Goal: Task Accomplishment & Management: Manage account settings

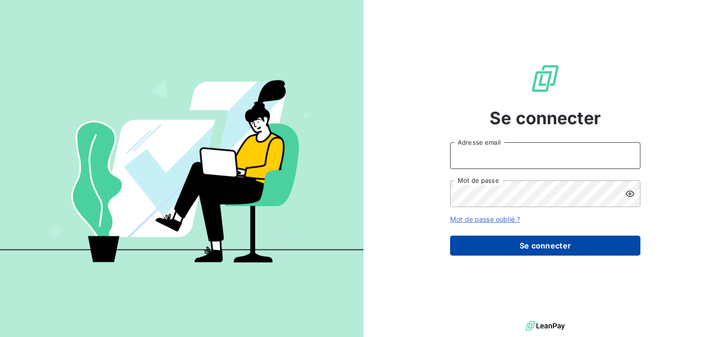
type input "[PERSON_NAME][EMAIL_ADDRESS][DOMAIN_NAME]"
click at [551, 238] on button "Se connecter" at bounding box center [545, 245] width 190 height 20
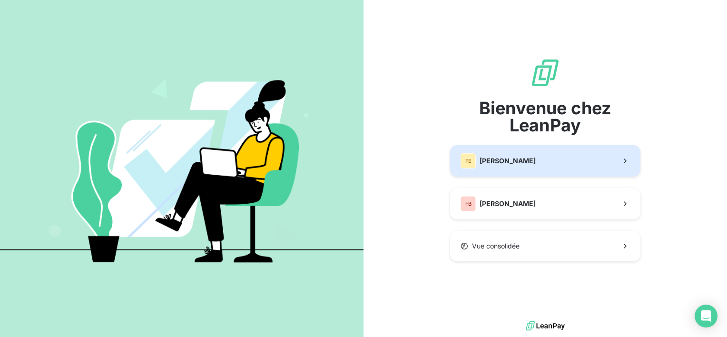
click at [530, 155] on button "[PERSON_NAME]" at bounding box center [545, 160] width 190 height 31
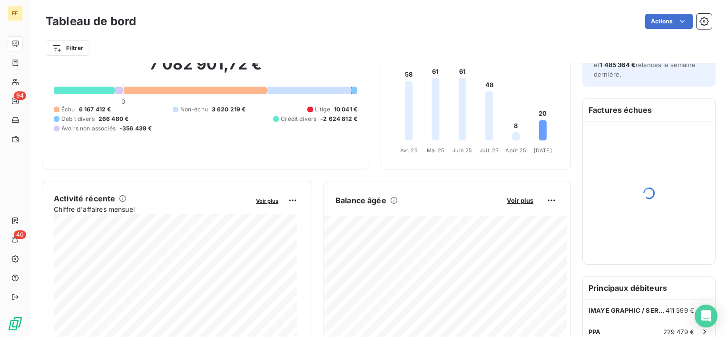
scroll to position [143, 0]
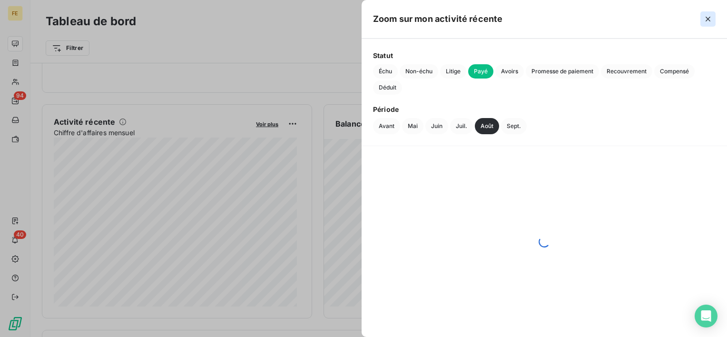
click at [709, 20] on icon "button" at bounding box center [707, 19] width 5 height 5
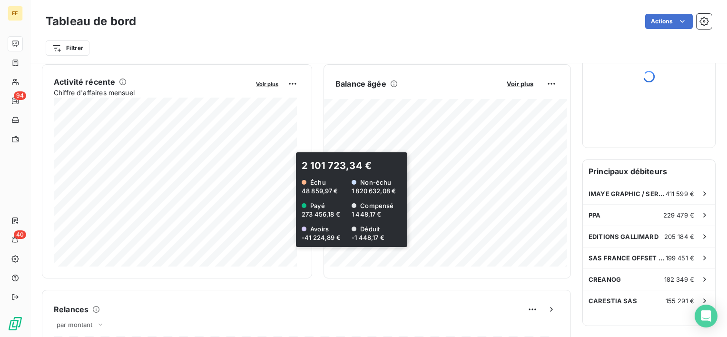
scroll to position [190, 0]
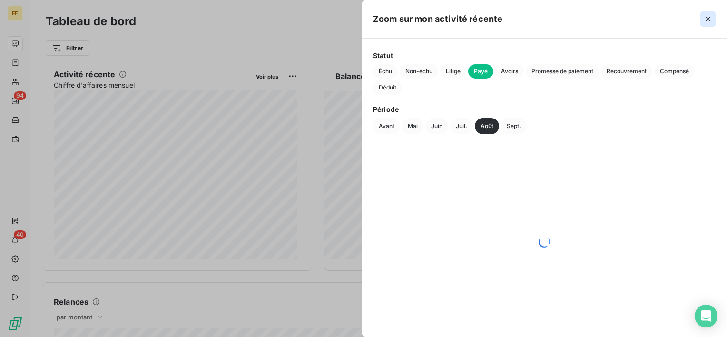
click at [705, 19] on icon "button" at bounding box center [708, 19] width 10 height 10
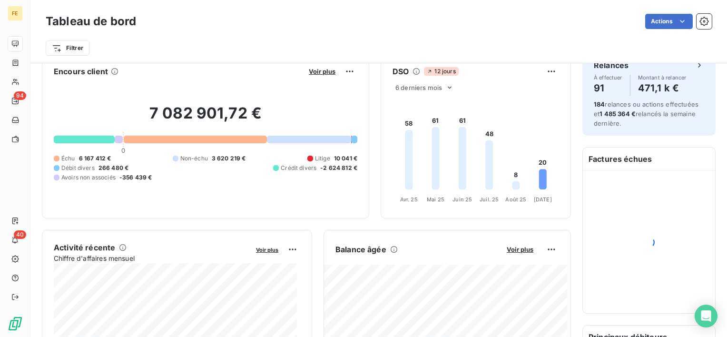
scroll to position [0, 0]
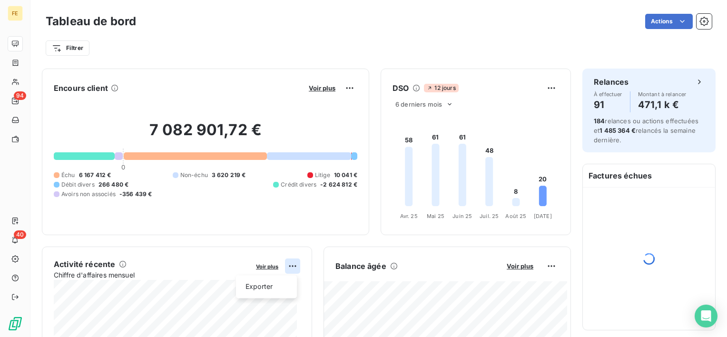
click at [286, 267] on html "FE 94 40 Tableau de bord Actions Filtrer Encours client Voir plus 7 082 901,72 …" at bounding box center [363, 168] width 727 height 337
click at [270, 268] on html "FE 94 40 Tableau de bord Actions Filtrer Encours client Voir plus 7 082 901,72 …" at bounding box center [363, 168] width 727 height 337
click at [270, 266] on span "Voir plus" at bounding box center [267, 266] width 22 height 7
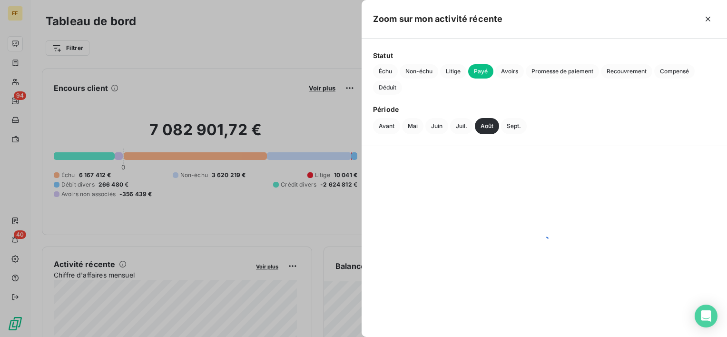
click at [485, 72] on span "Payé" at bounding box center [480, 71] width 25 height 14
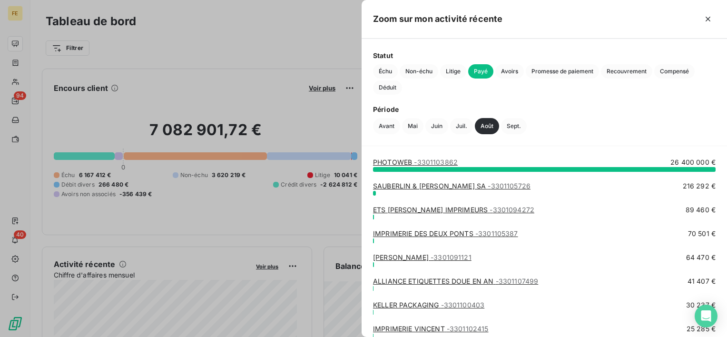
click at [447, 159] on span "- 3301103862" at bounding box center [436, 162] width 44 height 8
click at [449, 162] on span "- 3301103862" at bounding box center [436, 162] width 44 height 8
click at [445, 165] on span "- 3301103862" at bounding box center [436, 162] width 44 height 8
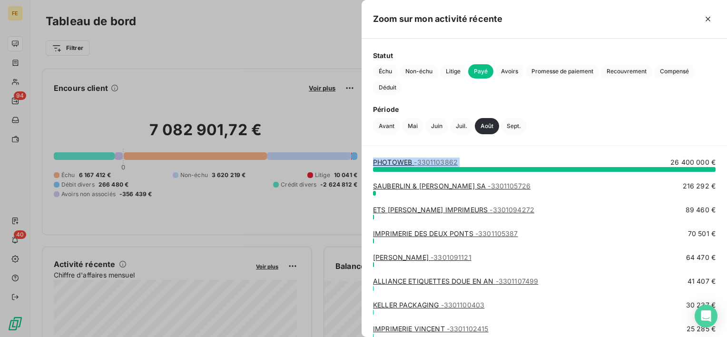
click at [445, 165] on span "- 3301103862" at bounding box center [436, 162] width 44 height 8
click at [274, 67] on div at bounding box center [363, 168] width 727 height 337
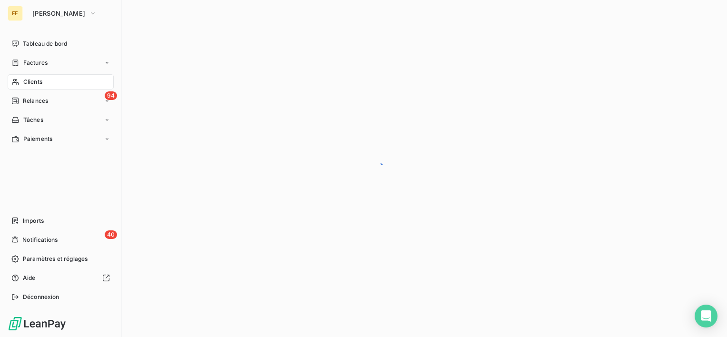
click at [20, 81] on div "Clients" at bounding box center [61, 81] width 106 height 15
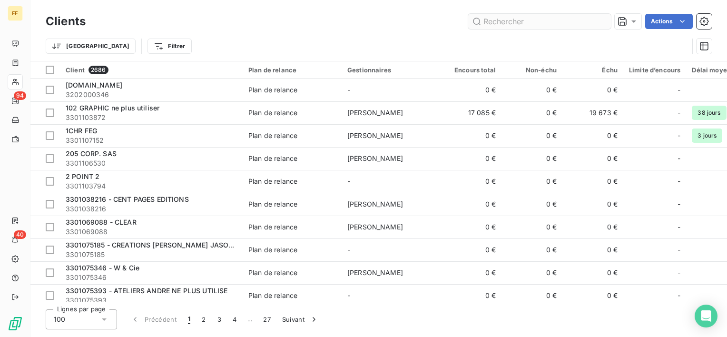
click at [531, 21] on input "text" at bounding box center [539, 21] width 143 height 15
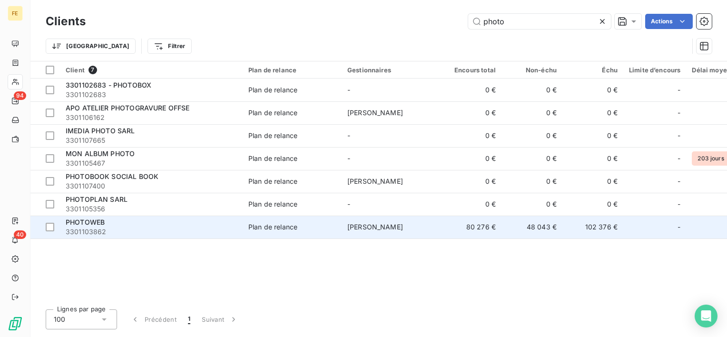
type input "photo"
click at [108, 230] on span "3301103862" at bounding box center [151, 232] width 171 height 10
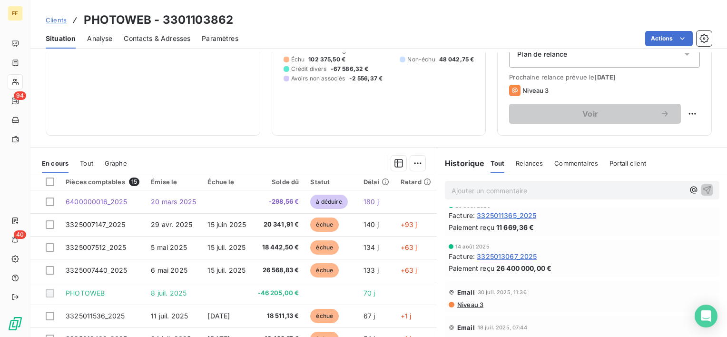
scroll to position [143, 0]
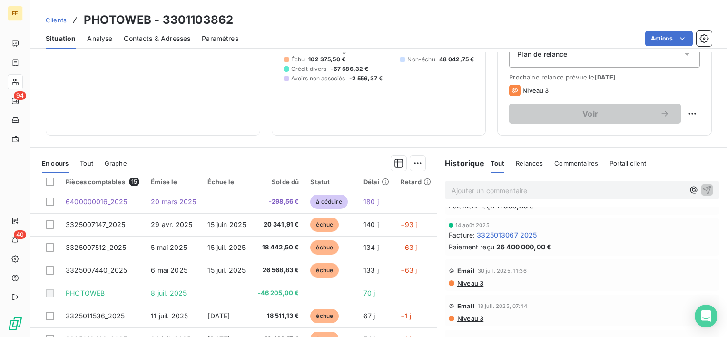
click at [510, 233] on span "3325013067_2025" at bounding box center [506, 235] width 60 height 10
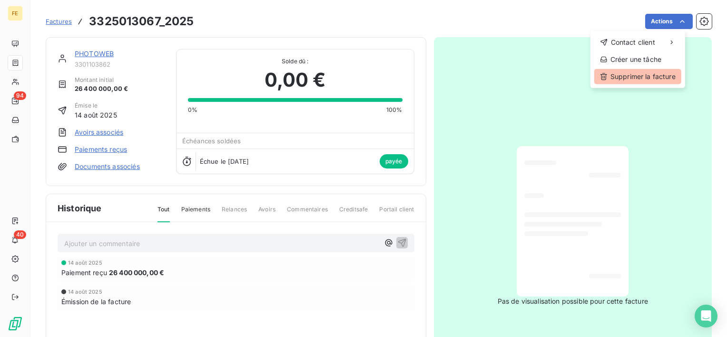
click at [622, 79] on div "Supprimer la facture" at bounding box center [637, 76] width 87 height 15
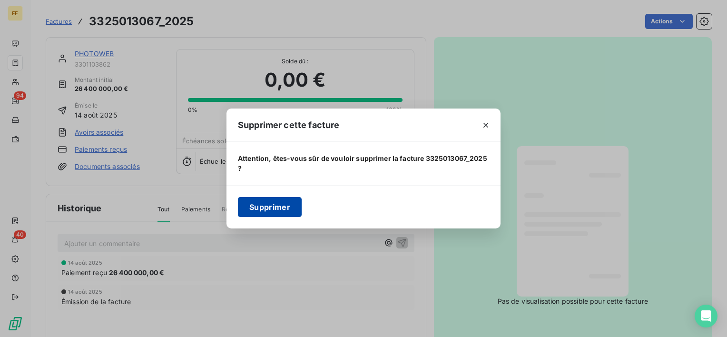
click at [285, 204] on button "Supprimer" at bounding box center [270, 207] width 64 height 20
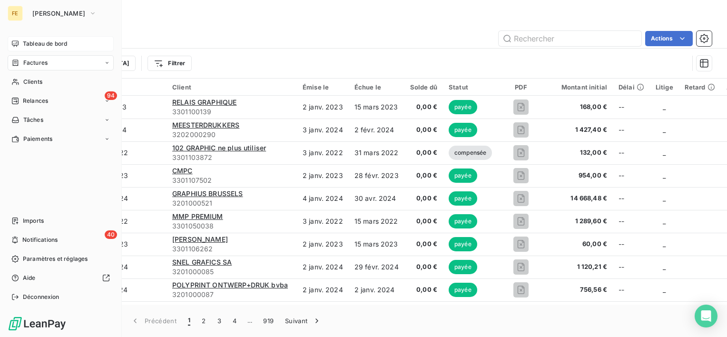
click at [37, 46] on span "Tableau de bord" at bounding box center [45, 43] width 44 height 9
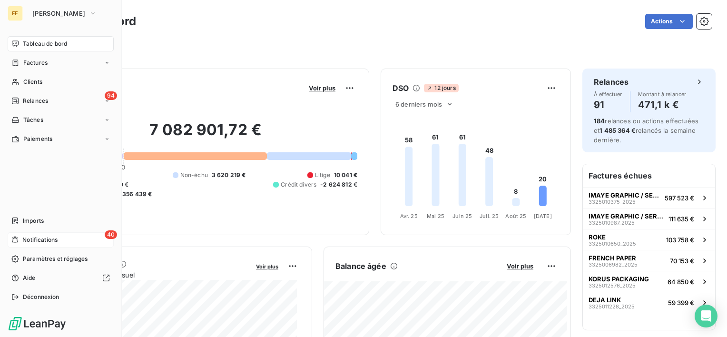
click at [65, 243] on div "40 Notifications" at bounding box center [61, 239] width 106 height 15
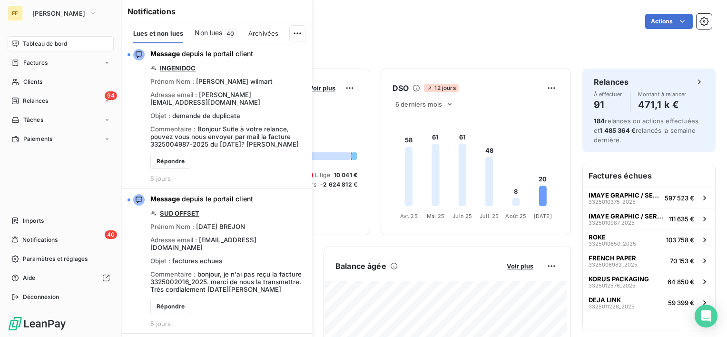
click at [28, 182] on div "Tableau de bord Factures Clients 94 Relances Tâches Paiements Imports 40 Notifi…" at bounding box center [61, 170] width 106 height 268
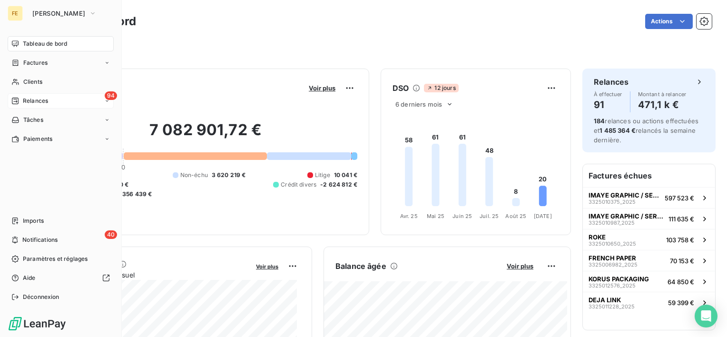
click at [50, 103] on div "94 Relances" at bounding box center [61, 100] width 106 height 15
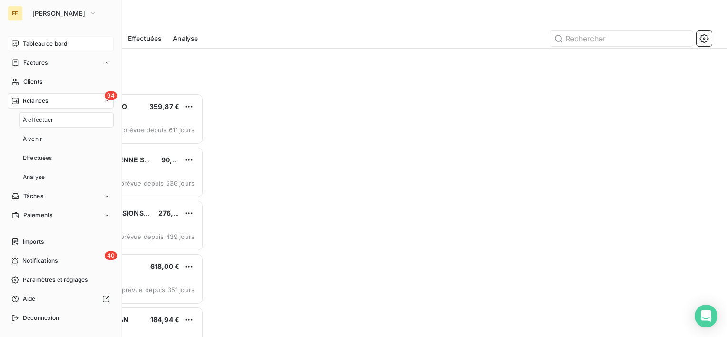
scroll to position [236, 150]
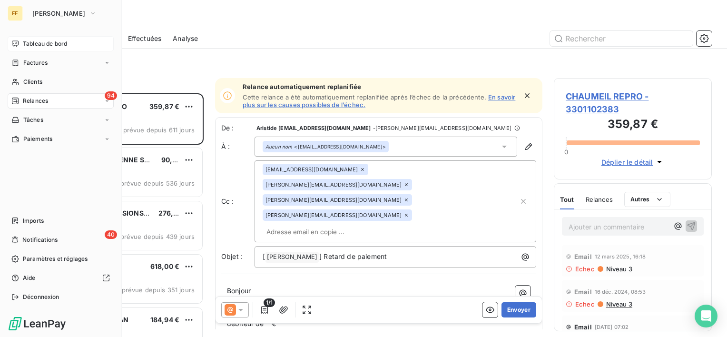
click at [32, 40] on span "Tableau de bord" at bounding box center [45, 43] width 44 height 9
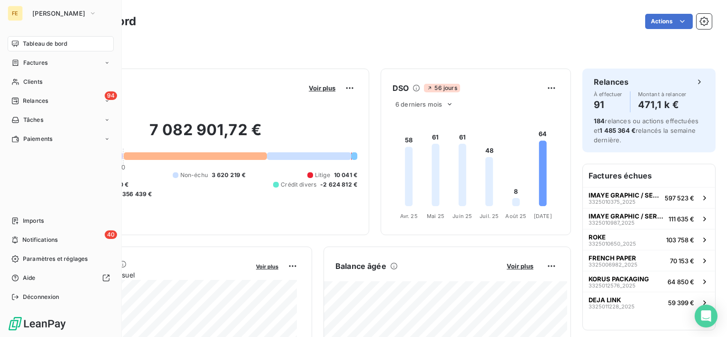
click at [41, 42] on span "Tableau de bord" at bounding box center [45, 43] width 44 height 9
click at [64, 12] on button "[PERSON_NAME]" at bounding box center [65, 13] width 76 height 15
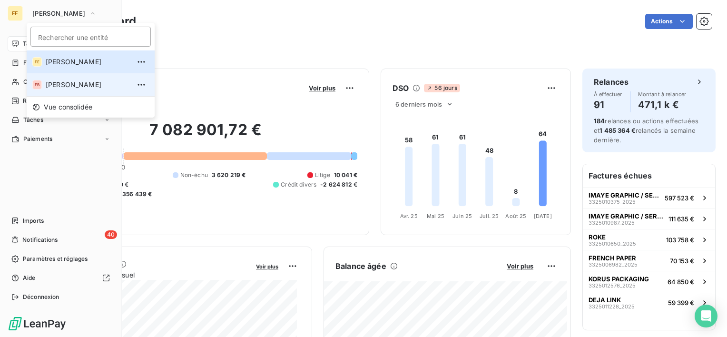
click at [58, 81] on span "[PERSON_NAME]" at bounding box center [88, 85] width 84 height 10
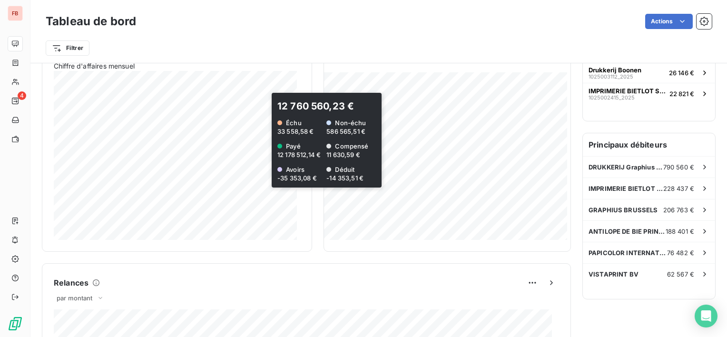
scroll to position [114, 0]
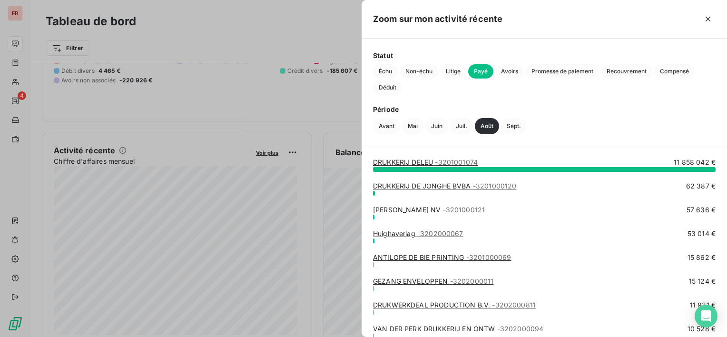
click at [259, 100] on div at bounding box center [363, 168] width 727 height 337
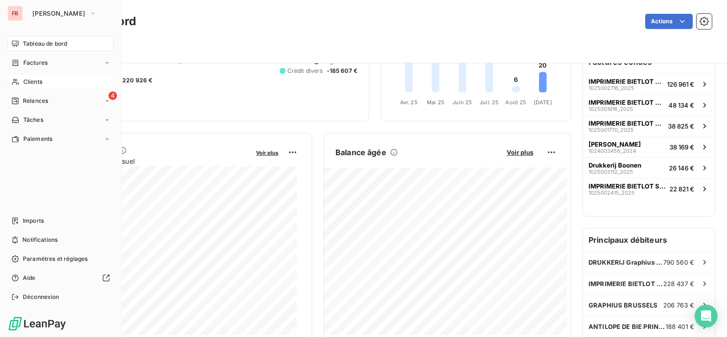
click at [36, 78] on span "Clients" at bounding box center [32, 82] width 19 height 9
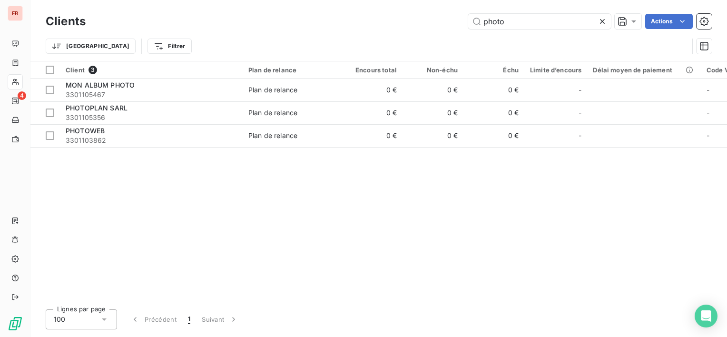
click at [602, 24] on icon at bounding box center [602, 22] width 10 height 10
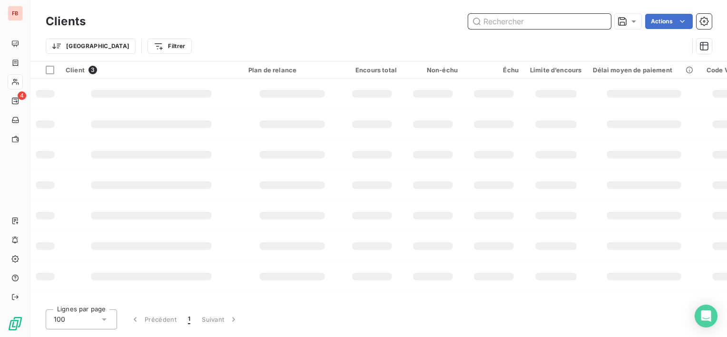
click at [553, 23] on input "text" at bounding box center [539, 21] width 143 height 15
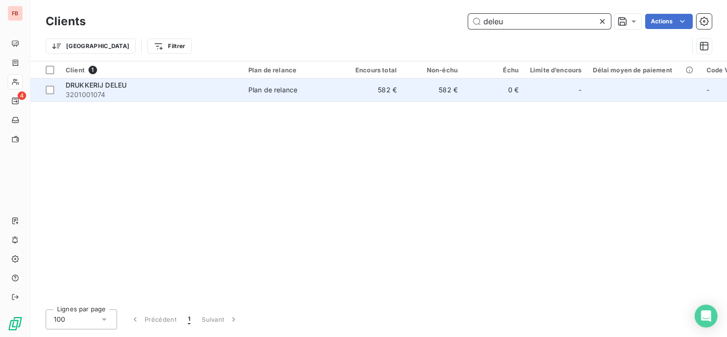
type input "deleu"
click at [115, 83] on span "DRUKKERIJ DELEU" at bounding box center [96, 85] width 61 height 8
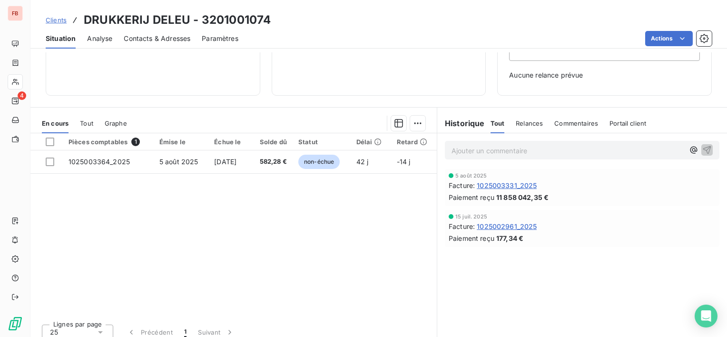
scroll to position [131, 0]
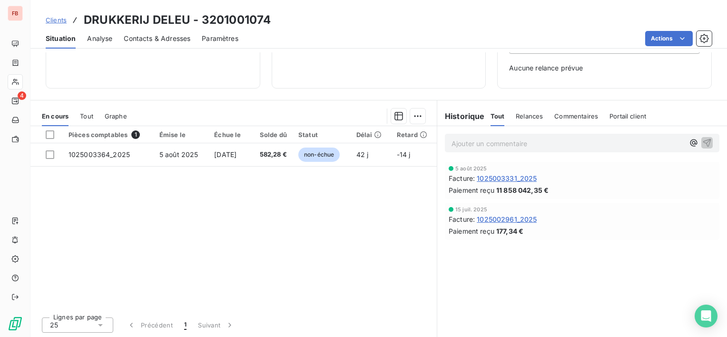
click at [518, 175] on span "1025003331_2025" at bounding box center [506, 178] width 60 height 10
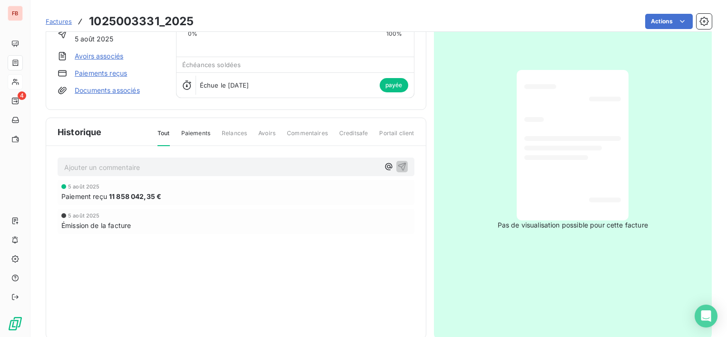
scroll to position [93, 0]
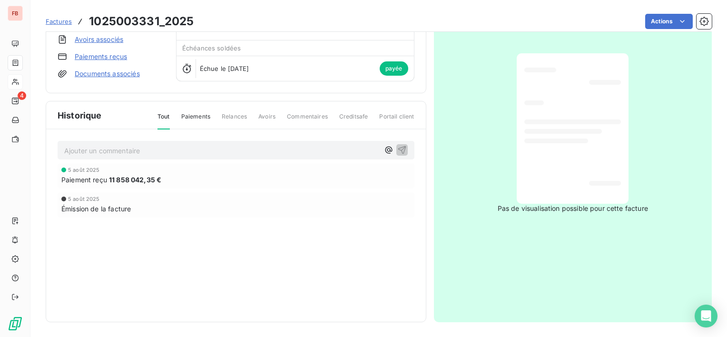
click at [146, 175] on span "11 858 042,35 €" at bounding box center [135, 180] width 52 height 10
click at [137, 177] on span "11 858 042,35 €" at bounding box center [135, 180] width 52 height 10
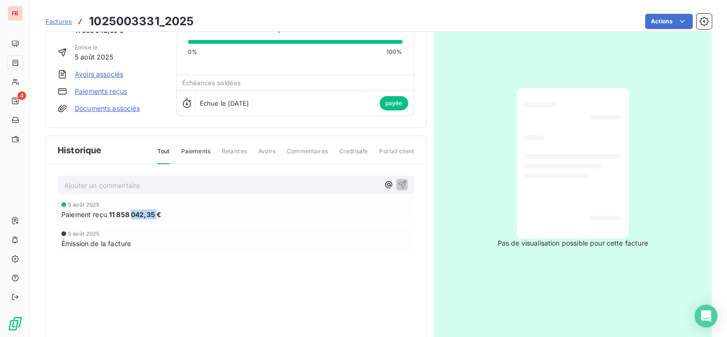
scroll to position [0, 0]
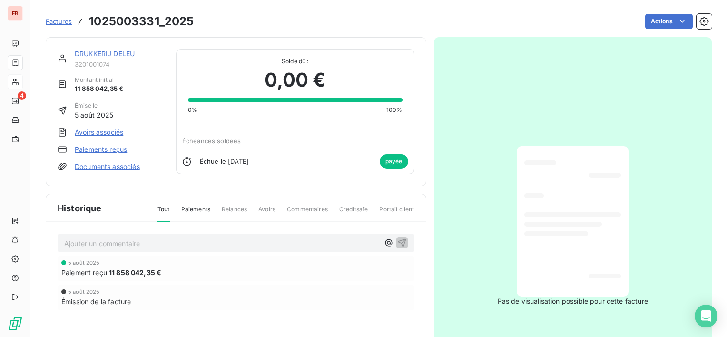
click at [206, 212] on span "Paiements" at bounding box center [195, 213] width 29 height 16
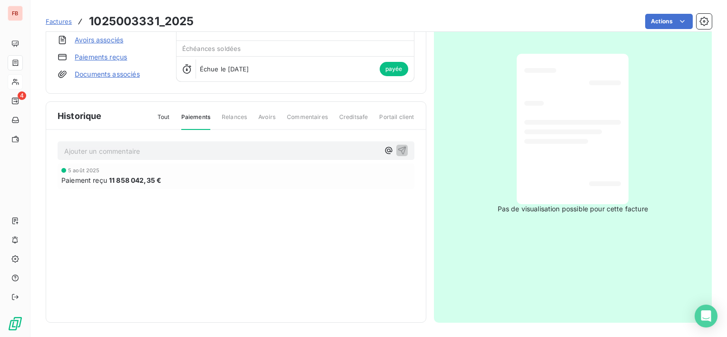
scroll to position [93, 0]
click at [145, 183] on span "11 858 042,35 €" at bounding box center [135, 180] width 52 height 10
click at [171, 113] on div "Tout Paiements Relances Avoirs Commentaires Creditsafe Portail client" at bounding box center [280, 120] width 268 height 16
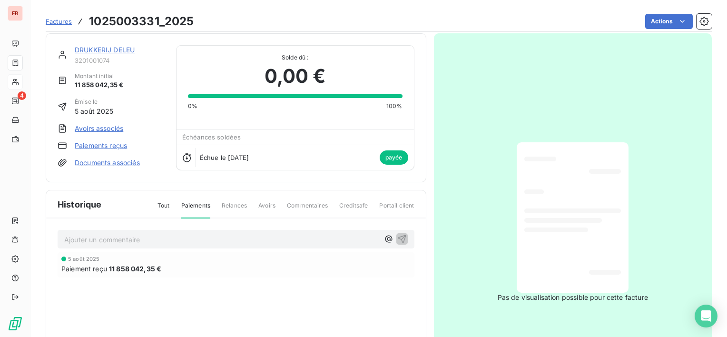
scroll to position [0, 0]
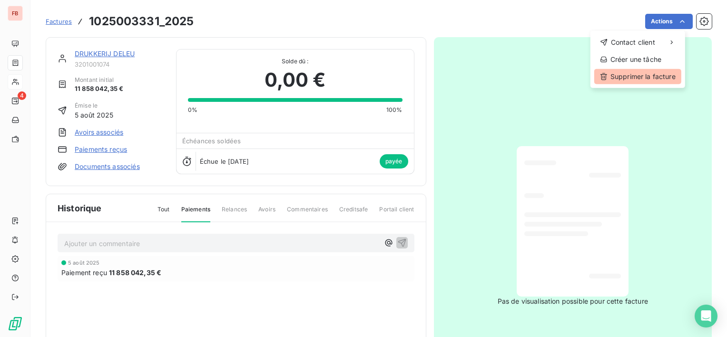
click at [642, 74] on div "Supprimer la facture" at bounding box center [637, 76] width 87 height 15
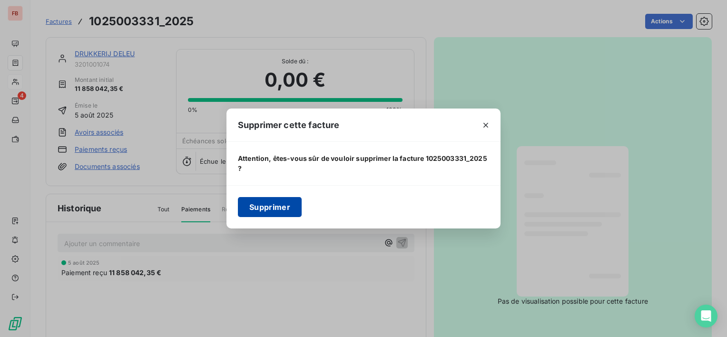
click at [278, 207] on button "Supprimer" at bounding box center [270, 207] width 64 height 20
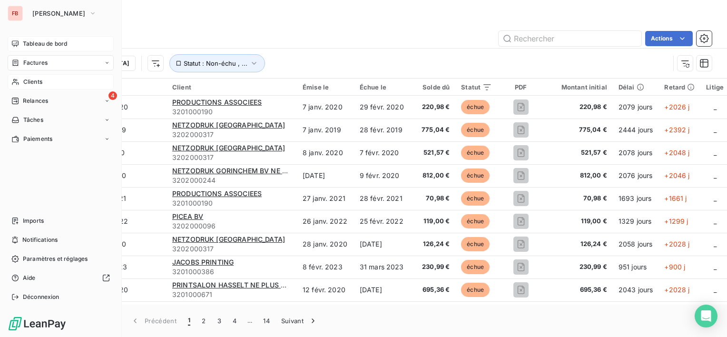
click at [48, 46] on span "Tableau de bord" at bounding box center [45, 43] width 44 height 9
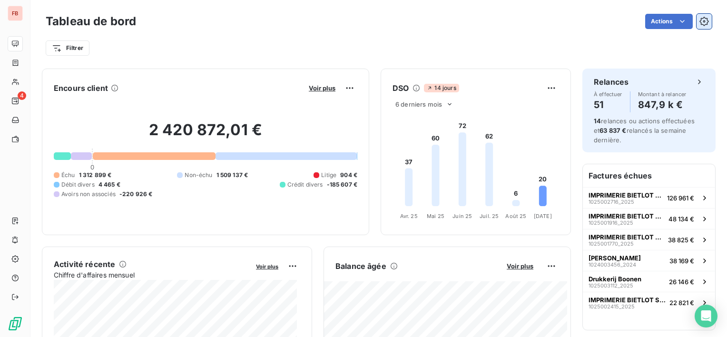
click at [699, 20] on icon "button" at bounding box center [704, 22] width 10 height 10
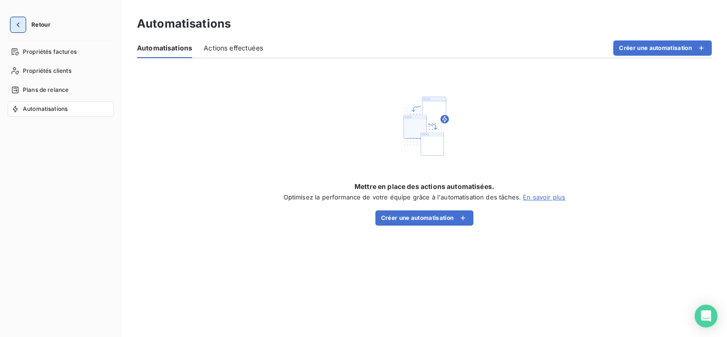
click at [23, 24] on button "button" at bounding box center [17, 24] width 15 height 15
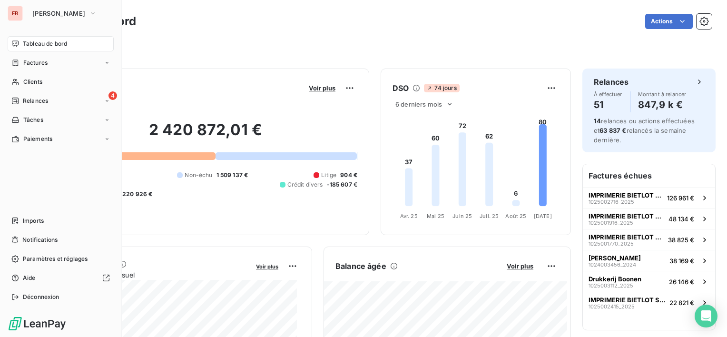
click at [44, 47] on span "Tableau de bord" at bounding box center [45, 43] width 44 height 9
click at [63, 15] on span "[PERSON_NAME]" at bounding box center [58, 14] width 53 height 8
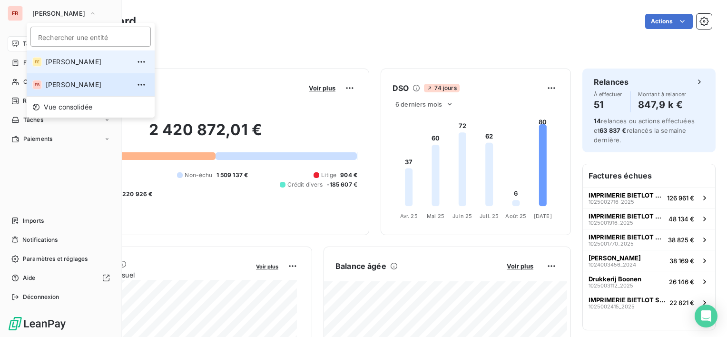
click at [74, 65] on span "[PERSON_NAME]" at bounding box center [88, 62] width 84 height 10
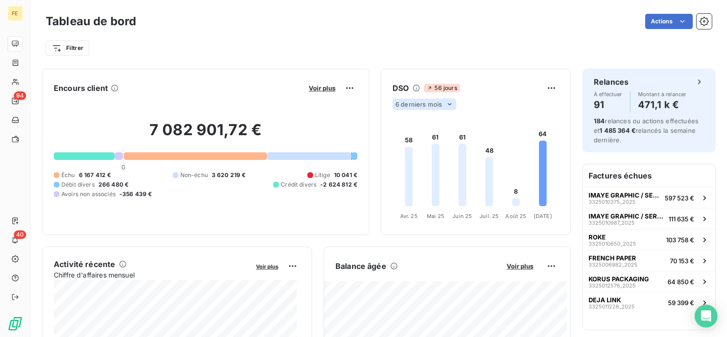
click at [428, 105] on span "6 derniers mois" at bounding box center [418, 104] width 47 height 8
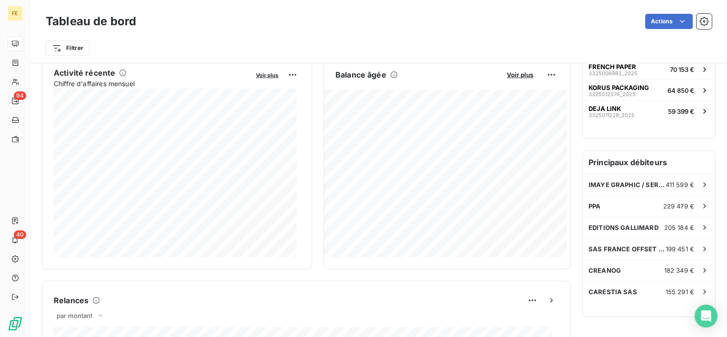
scroll to position [143, 0]
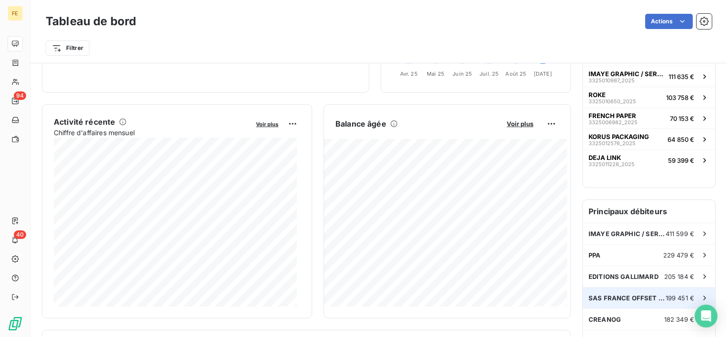
click at [597, 301] on div "SAS FRANCE OFFSET TYPO-FOT 199 451 €" at bounding box center [649, 297] width 132 height 21
click at [598, 298] on span "SAS FRANCE OFFSET TYPO-FOT" at bounding box center [626, 298] width 77 height 8
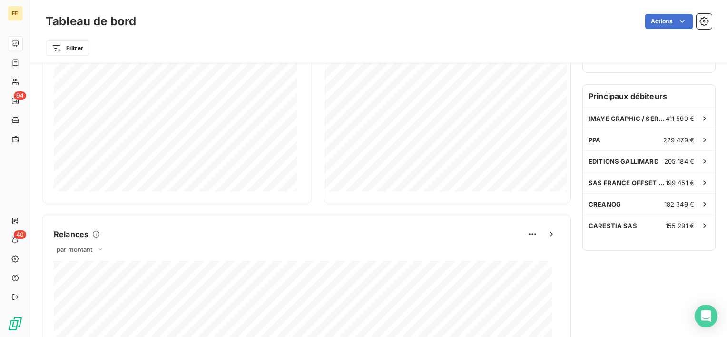
scroll to position [285, 0]
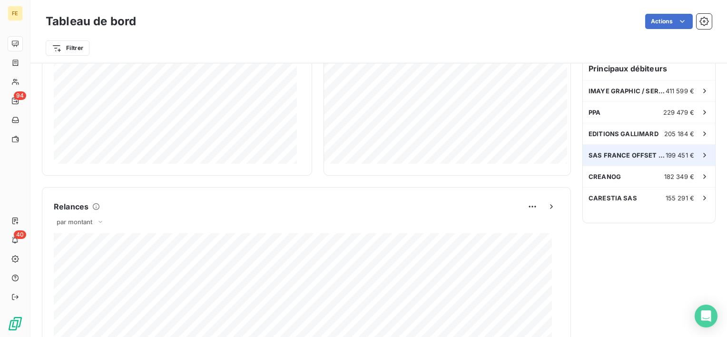
click at [693, 154] on div "199 451 €" at bounding box center [687, 155] width 44 height 10
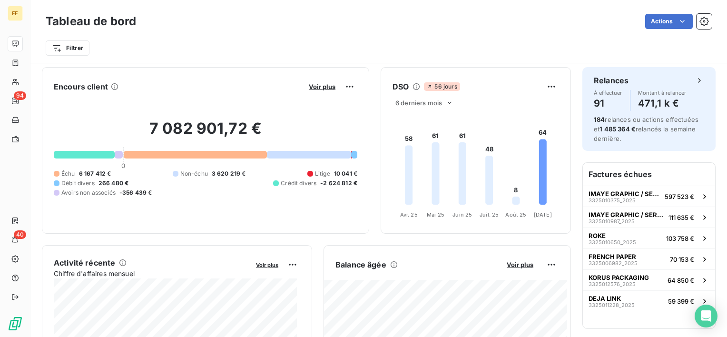
scroll to position [0, 0]
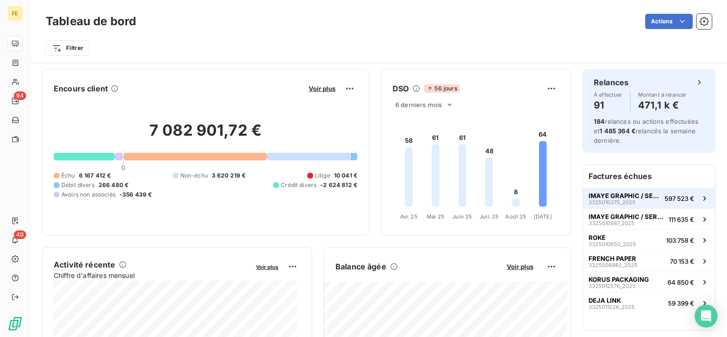
click at [629, 196] on span "IMAYE GRAPHIC / SERVICE COMPTA" at bounding box center [624, 196] width 72 height 8
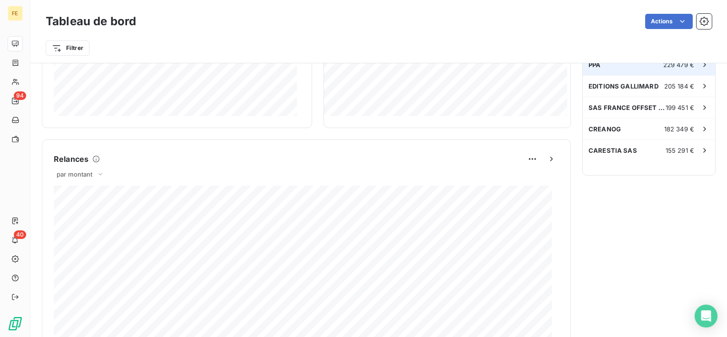
scroll to position [95, 0]
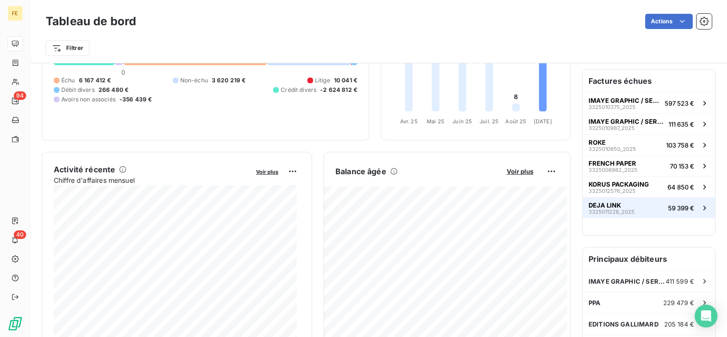
click at [607, 209] on span "3325011228_2025" at bounding box center [611, 212] width 46 height 6
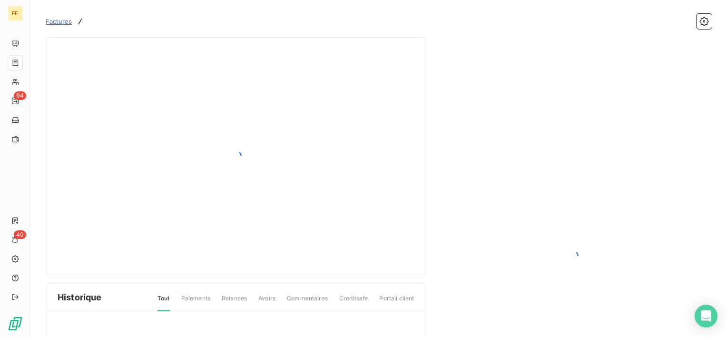
click at [607, 208] on div at bounding box center [572, 256] width 263 height 415
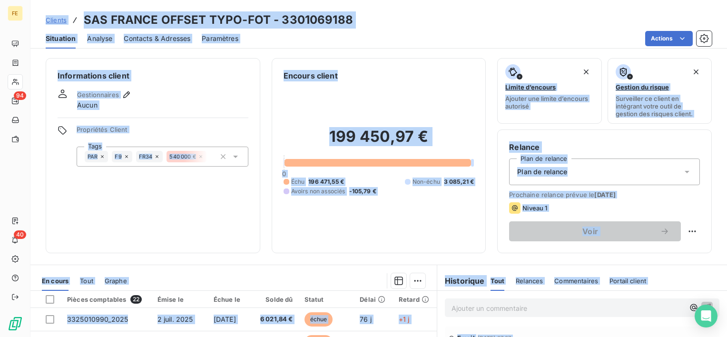
click at [158, 85] on div "Informations client Gestionnaires Aucun Propriétés Client Tags PAR F9 FR34 540 …" at bounding box center [153, 155] width 214 height 195
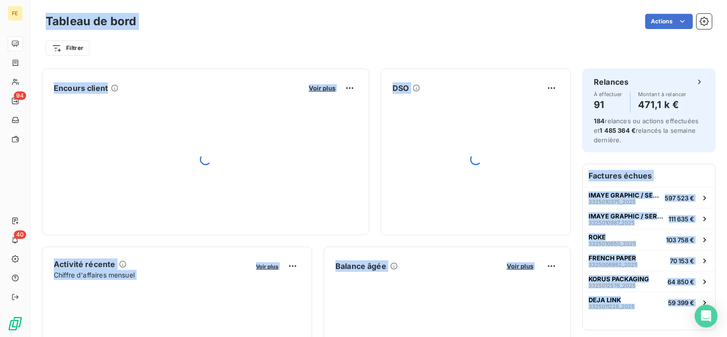
click at [146, 71] on div "Encours client Voir plus" at bounding box center [205, 151] width 327 height 166
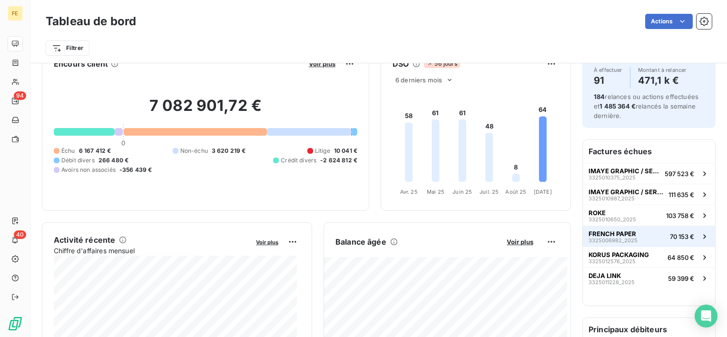
scroll to position [143, 0]
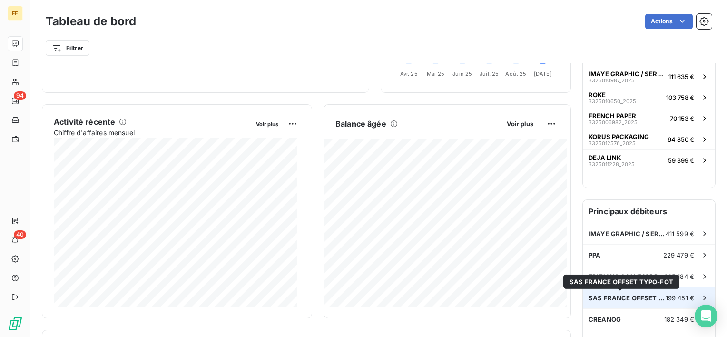
click at [622, 299] on span "SAS FRANCE OFFSET TYPO-FOT" at bounding box center [626, 298] width 77 height 8
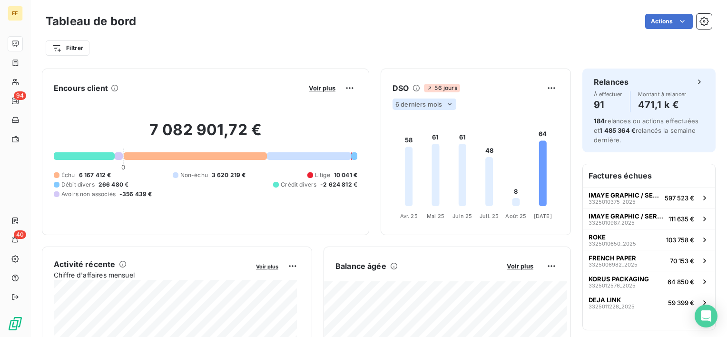
drag, startPoint x: 413, startPoint y: 108, endPoint x: 410, endPoint y: 104, distance: 5.1
drag, startPoint x: 410, startPoint y: 104, endPoint x: 384, endPoint y: 84, distance: 33.2
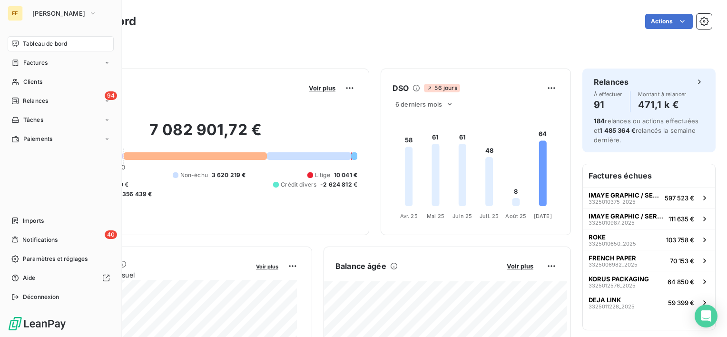
drag, startPoint x: 384, startPoint y: 84, endPoint x: 15, endPoint y: 17, distance: 374.5
click at [15, 17] on div "FE" at bounding box center [15, 13] width 15 height 15
click at [64, 13] on button "[PERSON_NAME]" at bounding box center [65, 13] width 76 height 15
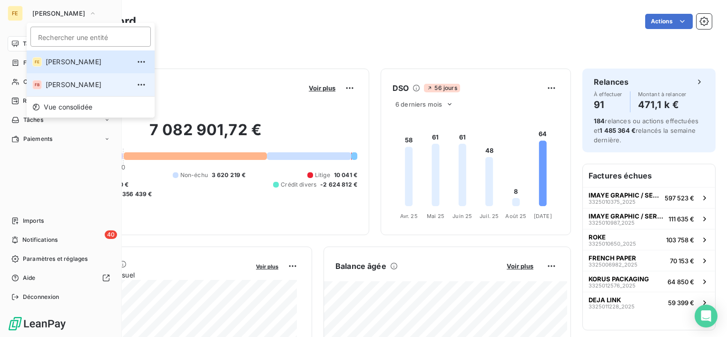
click at [65, 89] on li "FB Fedrigoni Benelux" at bounding box center [91, 84] width 128 height 23
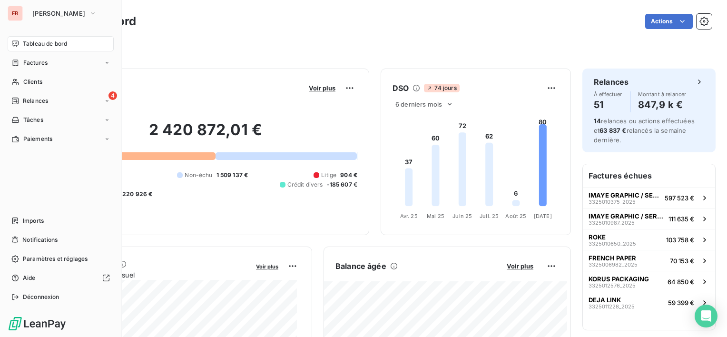
click at [27, 15] on button "[PERSON_NAME]" at bounding box center [65, 13] width 76 height 15
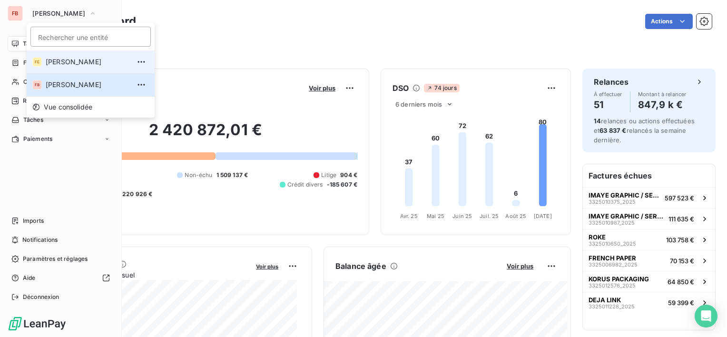
click at [78, 61] on span "[PERSON_NAME]" at bounding box center [88, 62] width 84 height 10
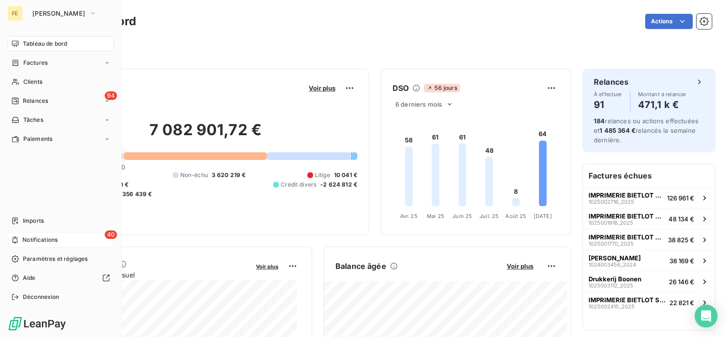
click at [59, 234] on div "40 Notifications" at bounding box center [61, 239] width 106 height 15
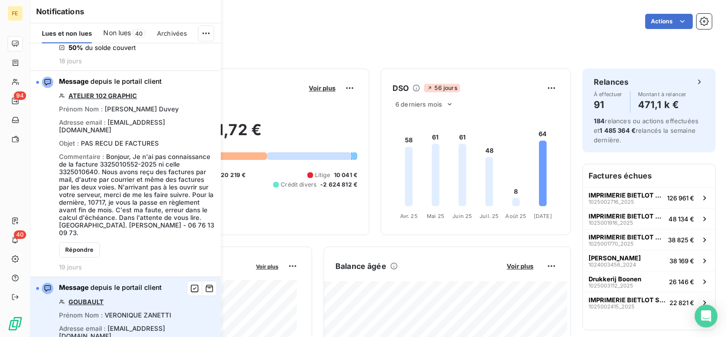
scroll to position [808, 0]
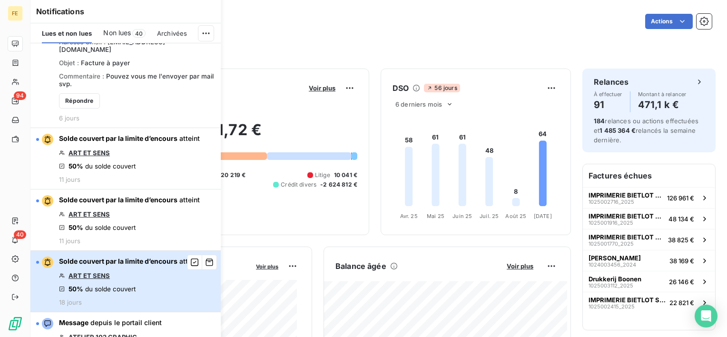
click at [157, 256] on div "Solde couvert par la limite d’encours atteint ART ET SENS 50% du solde couvert …" at bounding box center [129, 280] width 141 height 49
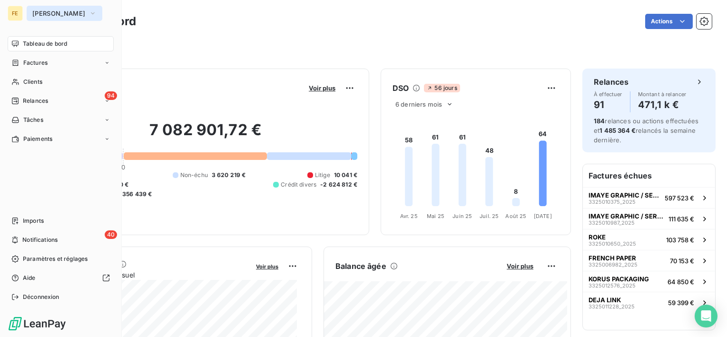
click at [75, 10] on button "[PERSON_NAME]" at bounding box center [65, 13] width 76 height 15
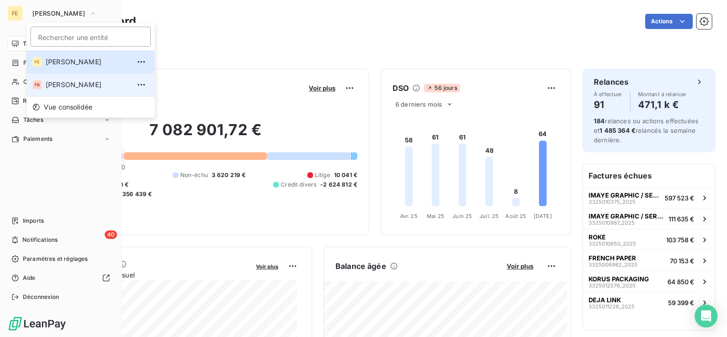
click at [76, 82] on span "[PERSON_NAME]" at bounding box center [88, 85] width 84 height 10
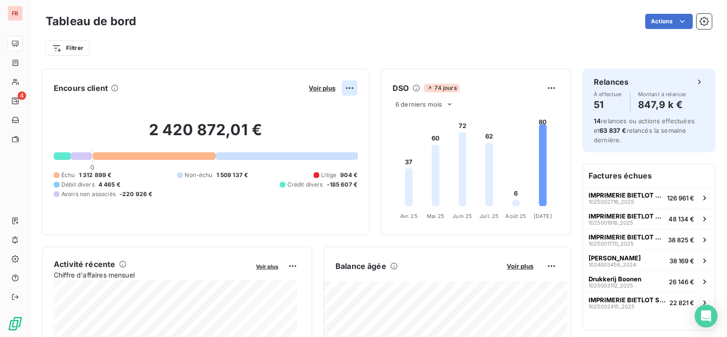
click at [343, 86] on html "FB 4 Tableau de bord Actions Filtrer Encours client Voir plus 2 420 872,01 € 0 …" at bounding box center [363, 168] width 727 height 337
click at [173, 145] on html "FB 4 Tableau de bord Actions Filtrer Encours client Voir plus Exporter 2 420 87…" at bounding box center [363, 168] width 727 height 337
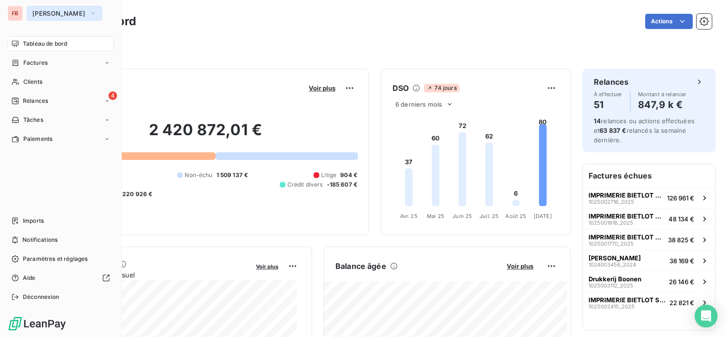
click at [73, 13] on span "[PERSON_NAME]" at bounding box center [58, 14] width 53 height 8
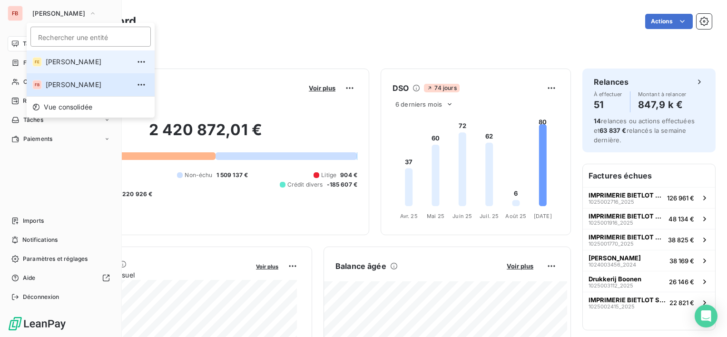
click at [59, 59] on span "[PERSON_NAME]" at bounding box center [88, 62] width 84 height 10
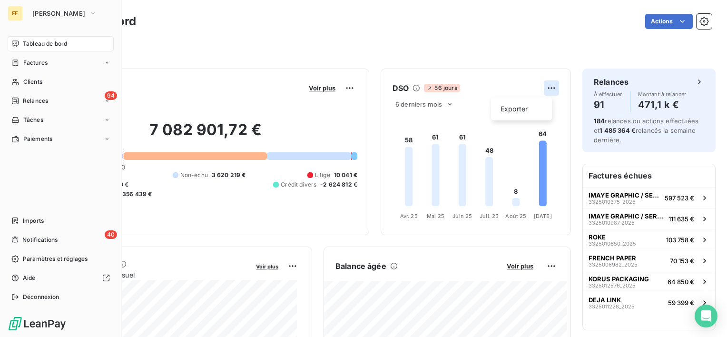
click at [544, 90] on html "FE Fedrigoni Tableau de bord Factures Clients 94 Relances Tâches Paiements Impo…" at bounding box center [363, 168] width 727 height 337
drag, startPoint x: 506, startPoint y: 116, endPoint x: 507, endPoint y: 111, distance: 5.3
click at [507, 111] on div "Exporter" at bounding box center [521, 108] width 53 height 15
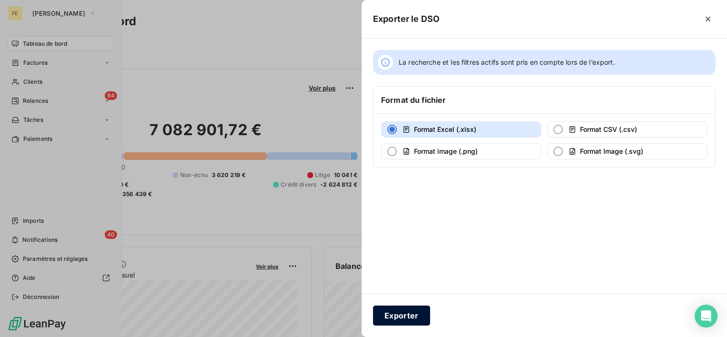
click at [401, 313] on button "Exporter" at bounding box center [401, 315] width 57 height 20
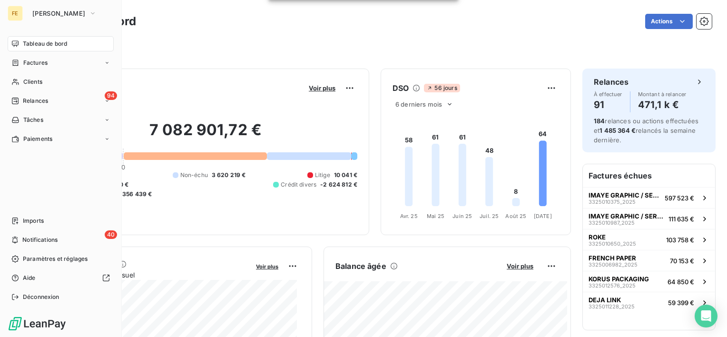
click at [226, 52] on div "Filtrer" at bounding box center [379, 48] width 666 height 18
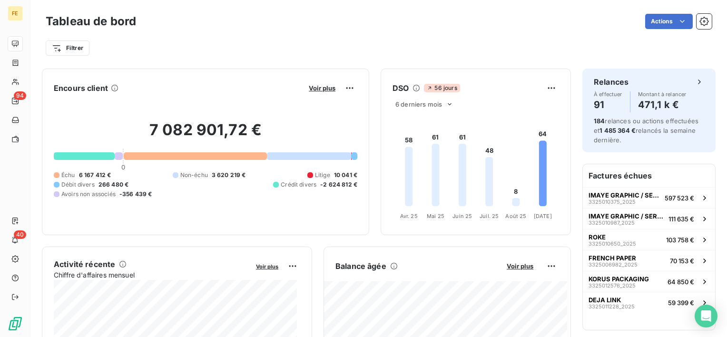
drag, startPoint x: 479, startPoint y: 161, endPoint x: 141, endPoint y: 361, distance: 393.3
click at [141, 336] on html "FE 94 40 Tableau de bord Actions Filtrer Encours client Voir plus 7 082 901,72 …" at bounding box center [363, 168] width 727 height 337
click at [516, 33] on div "Filtrer" at bounding box center [379, 44] width 666 height 26
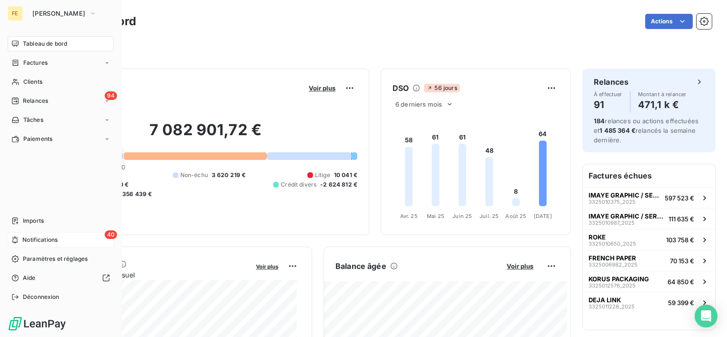
click at [72, 237] on div "40 Notifications" at bounding box center [61, 239] width 106 height 15
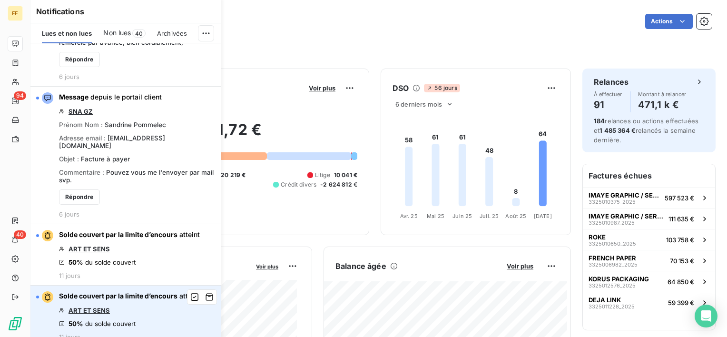
scroll to position [713, 0]
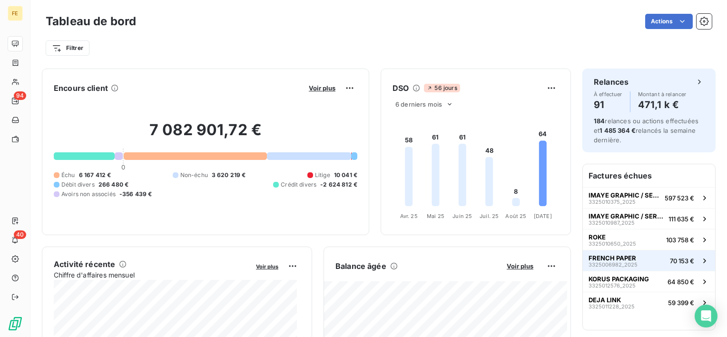
click at [610, 260] on span "FRENCH PAPER" at bounding box center [612, 258] width 48 height 8
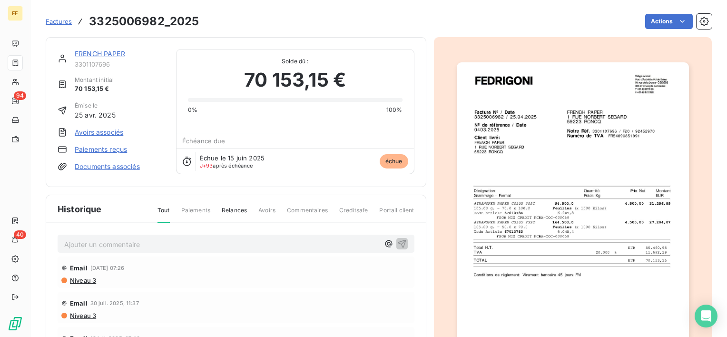
click at [117, 57] on link "FRENCH PAPER" at bounding box center [100, 53] width 50 height 8
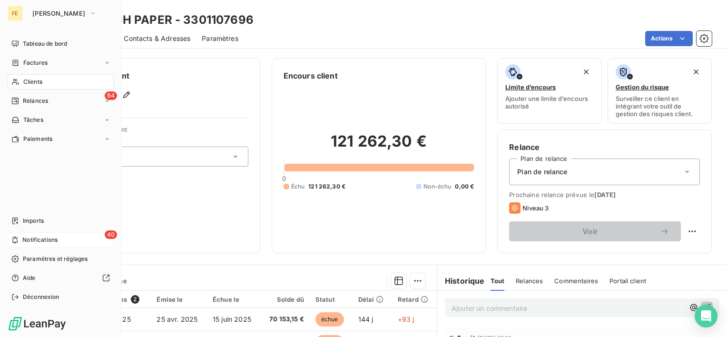
click at [51, 239] on span "Notifications" at bounding box center [39, 239] width 35 height 9
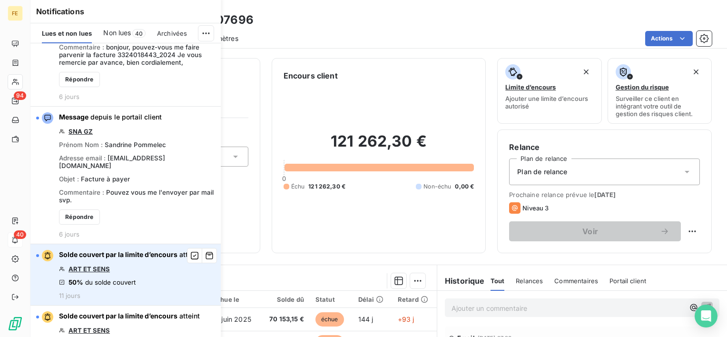
scroll to position [761, 0]
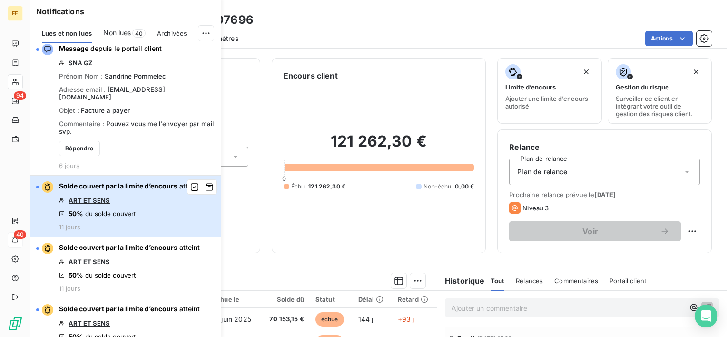
click at [129, 182] on span "Solde couvert par la limite d’encours" at bounding box center [118, 186] width 118 height 8
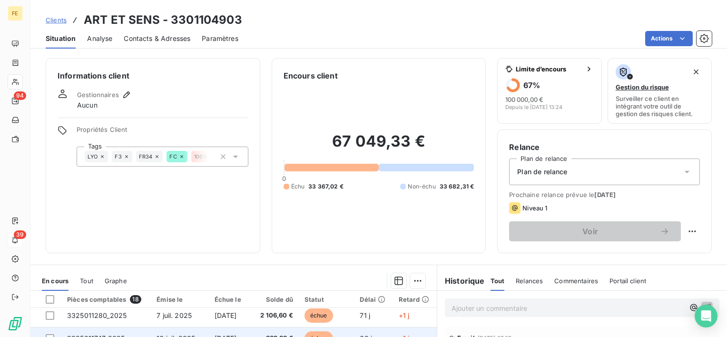
scroll to position [48, 0]
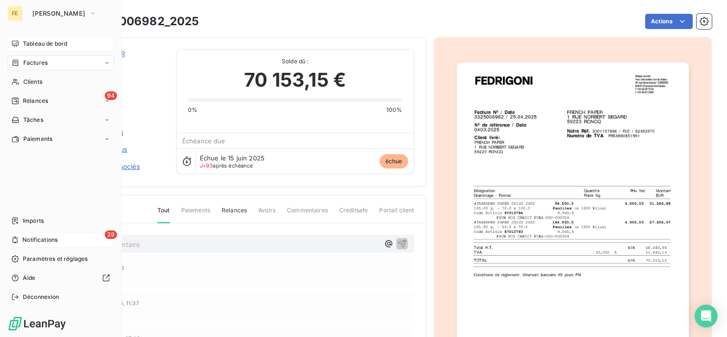
click at [50, 38] on div "Tableau de bord" at bounding box center [61, 43] width 106 height 15
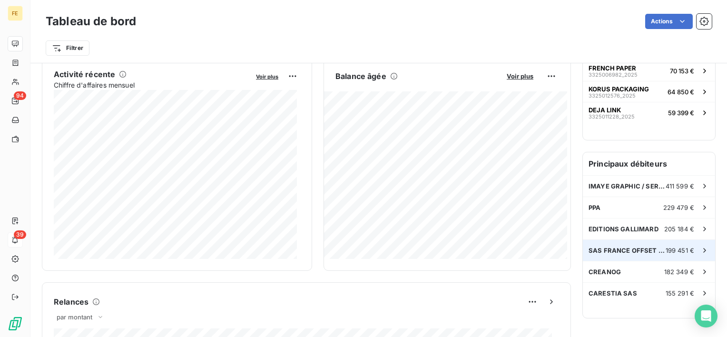
scroll to position [191, 0]
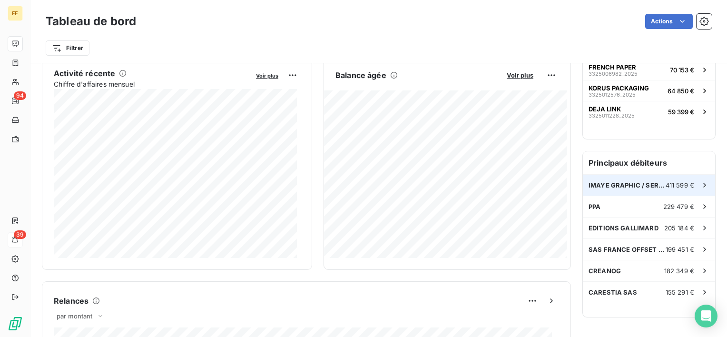
click at [670, 183] on span "411 599 €" at bounding box center [679, 185] width 29 height 8
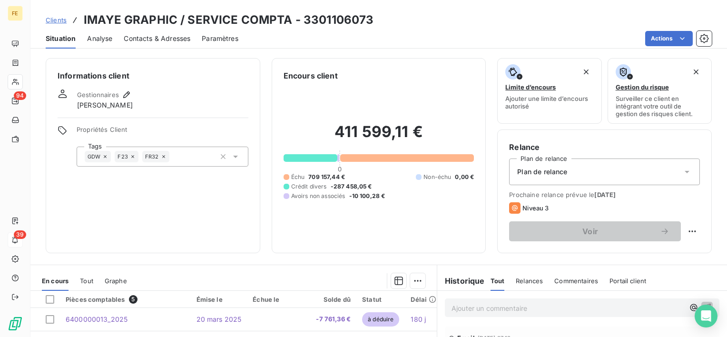
click at [99, 38] on span "Analyse" at bounding box center [99, 39] width 25 height 10
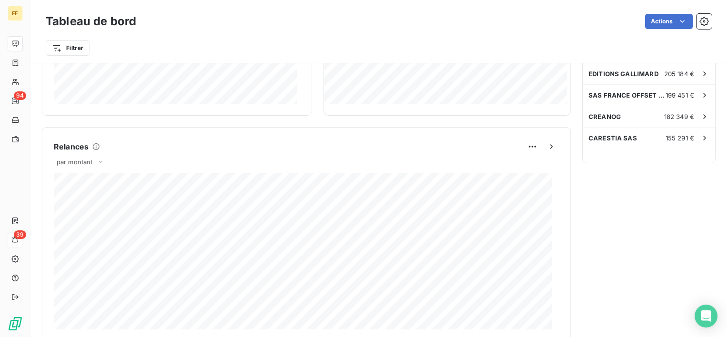
scroll to position [285, 0]
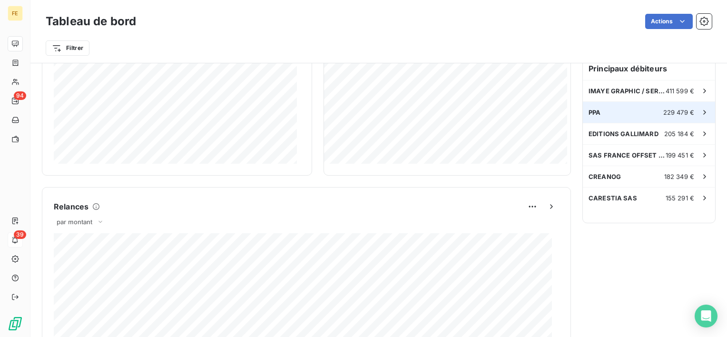
click at [609, 109] on div "PPA 229 479 €" at bounding box center [649, 112] width 132 height 21
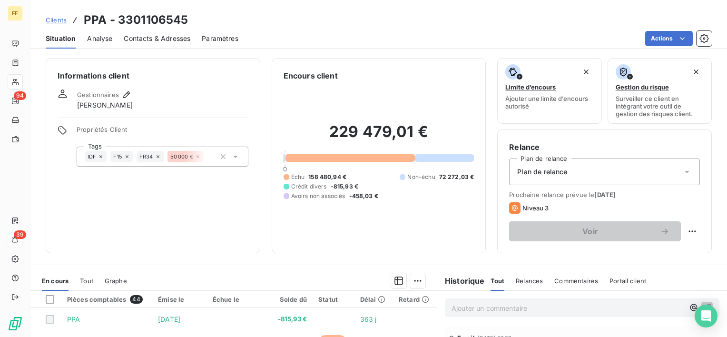
click at [98, 35] on span "Analyse" at bounding box center [99, 39] width 25 height 10
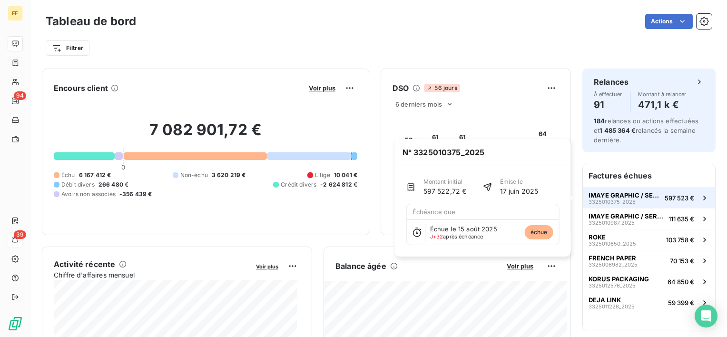
click at [629, 196] on span "IMAYE GRAPHIC / SERVICE COMPTA" at bounding box center [624, 195] width 72 height 8
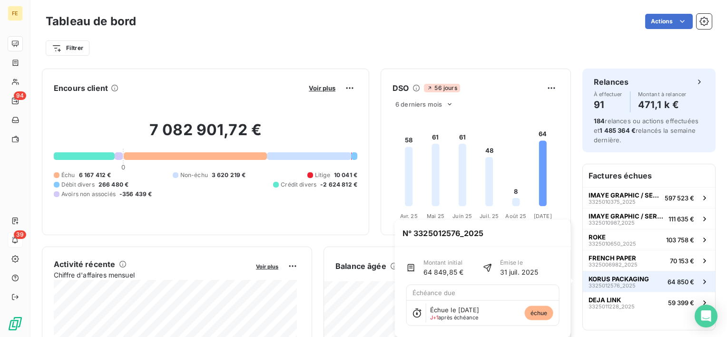
click at [620, 275] on span "KORUS PACKAGING" at bounding box center [618, 279] width 60 height 8
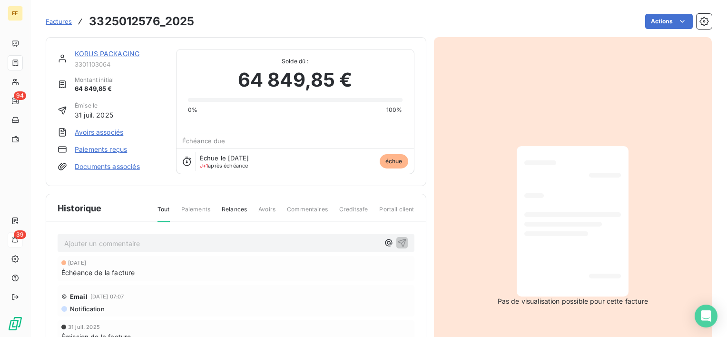
click at [113, 54] on link "KORUS PACKAGING" at bounding box center [107, 53] width 65 height 8
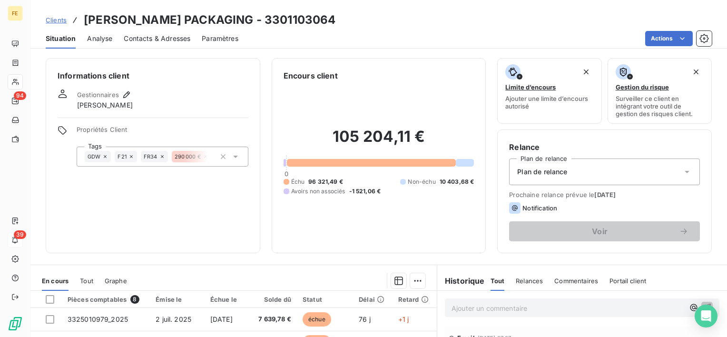
click at [171, 44] on div "Contacts & Adresses" at bounding box center [157, 39] width 67 height 20
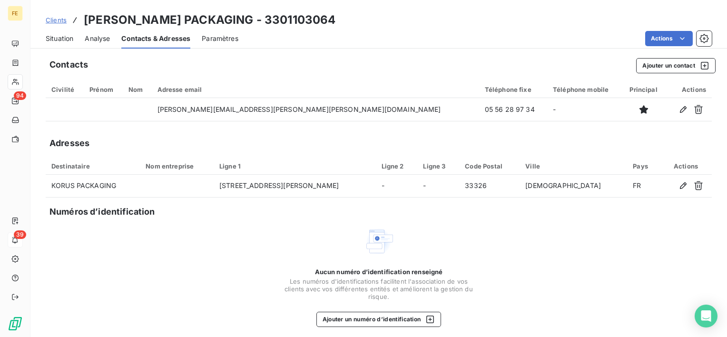
click at [61, 40] on span "Situation" at bounding box center [60, 39] width 28 height 10
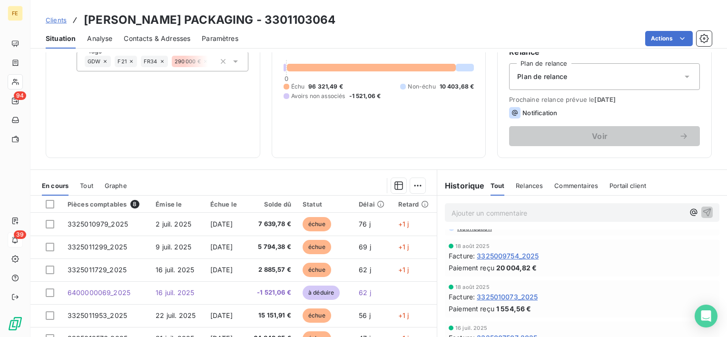
scroll to position [48, 0]
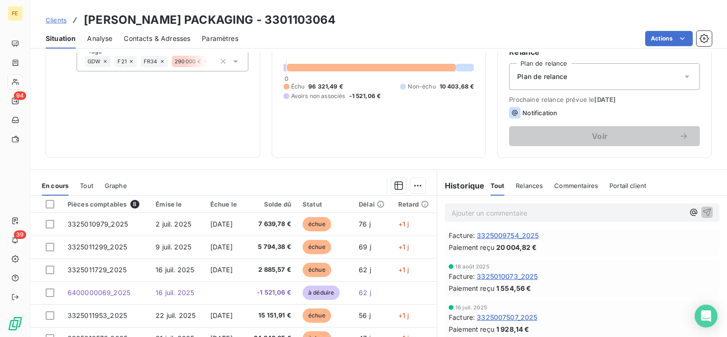
click at [577, 190] on div "Commentaires" at bounding box center [576, 185] width 44 height 20
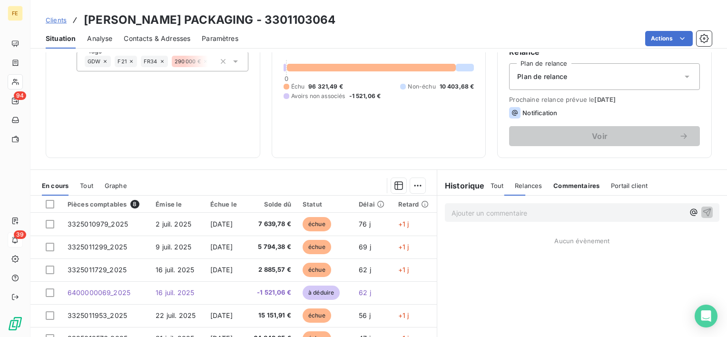
scroll to position [0, 0]
click at [553, 224] on div "Ajouter un commentaire ﻿" at bounding box center [582, 212] width 290 height 34
click at [555, 213] on p "Ajouter un commentaire ﻿" at bounding box center [567, 213] width 233 height 12
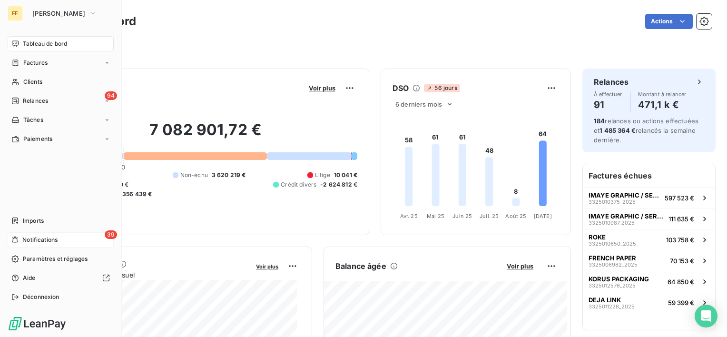
click at [18, 10] on div "FE" at bounding box center [15, 13] width 15 height 15
click at [54, 10] on span "[PERSON_NAME]" at bounding box center [58, 14] width 53 height 8
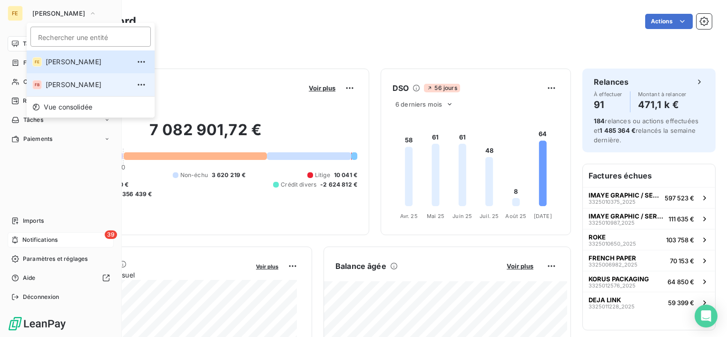
click at [74, 87] on span "[PERSON_NAME]" at bounding box center [88, 85] width 84 height 10
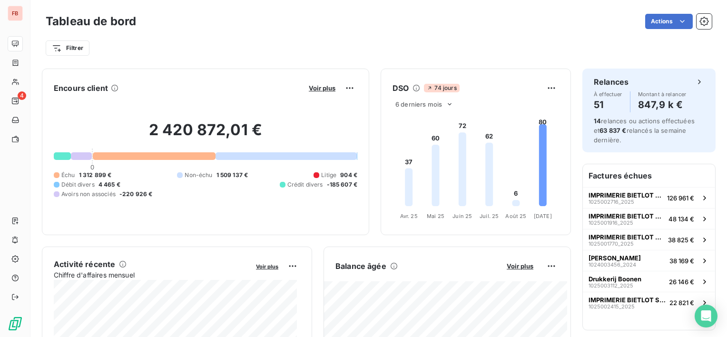
click at [515, 22] on div "Actions" at bounding box center [429, 21] width 564 height 15
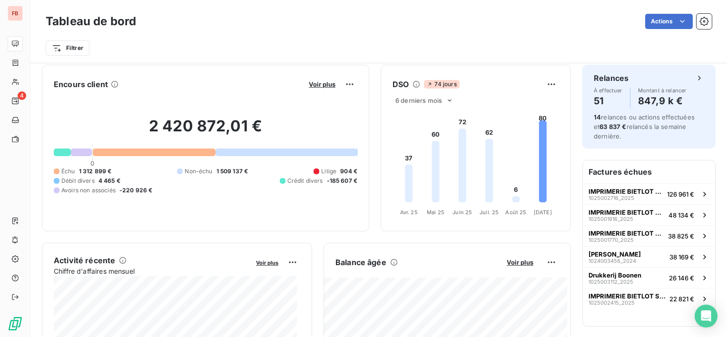
scroll to position [1, 0]
